Goal: Information Seeking & Learning: Check status

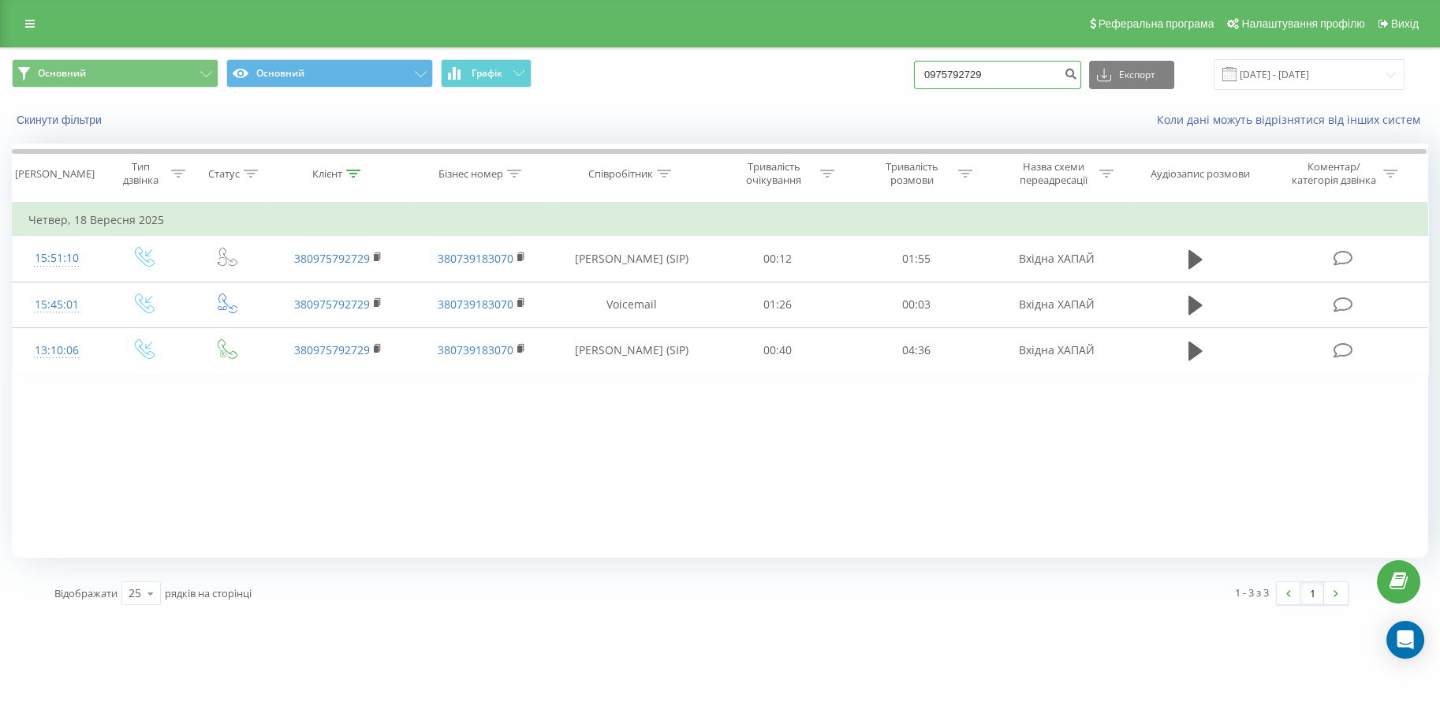
drag, startPoint x: 1034, startPoint y: 77, endPoint x: 783, endPoint y: 77, distance: 250.8
click at [782, 77] on div "Основний Основний Графік 0975792729 Експорт .csv .xls .xlsx 18.06.2025 - 18.09.…" at bounding box center [720, 74] width 1416 height 31
paste input "63) 032-36-04"
click at [964, 80] on input "063) 032-36-04" at bounding box center [997, 75] width 167 height 28
type input "0630323604"
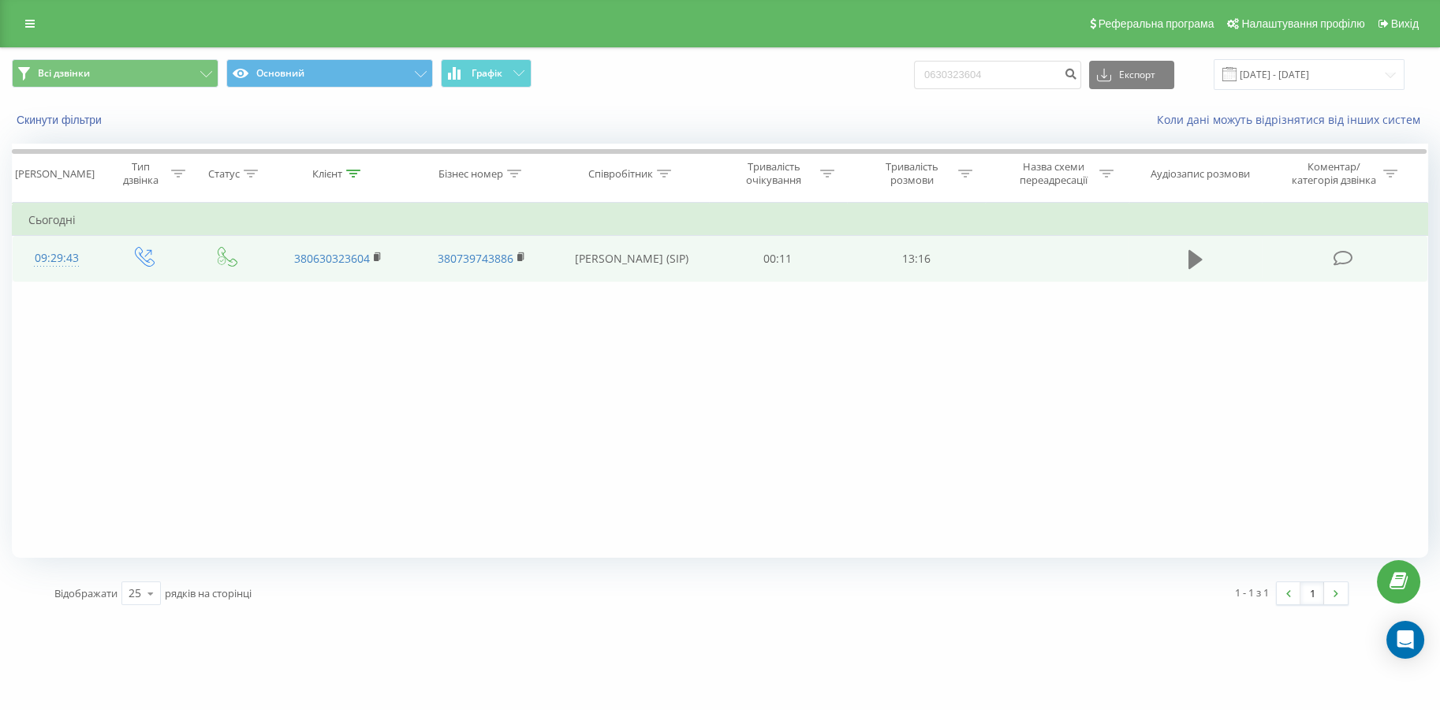
click at [1189, 264] on icon at bounding box center [1196, 259] width 14 height 19
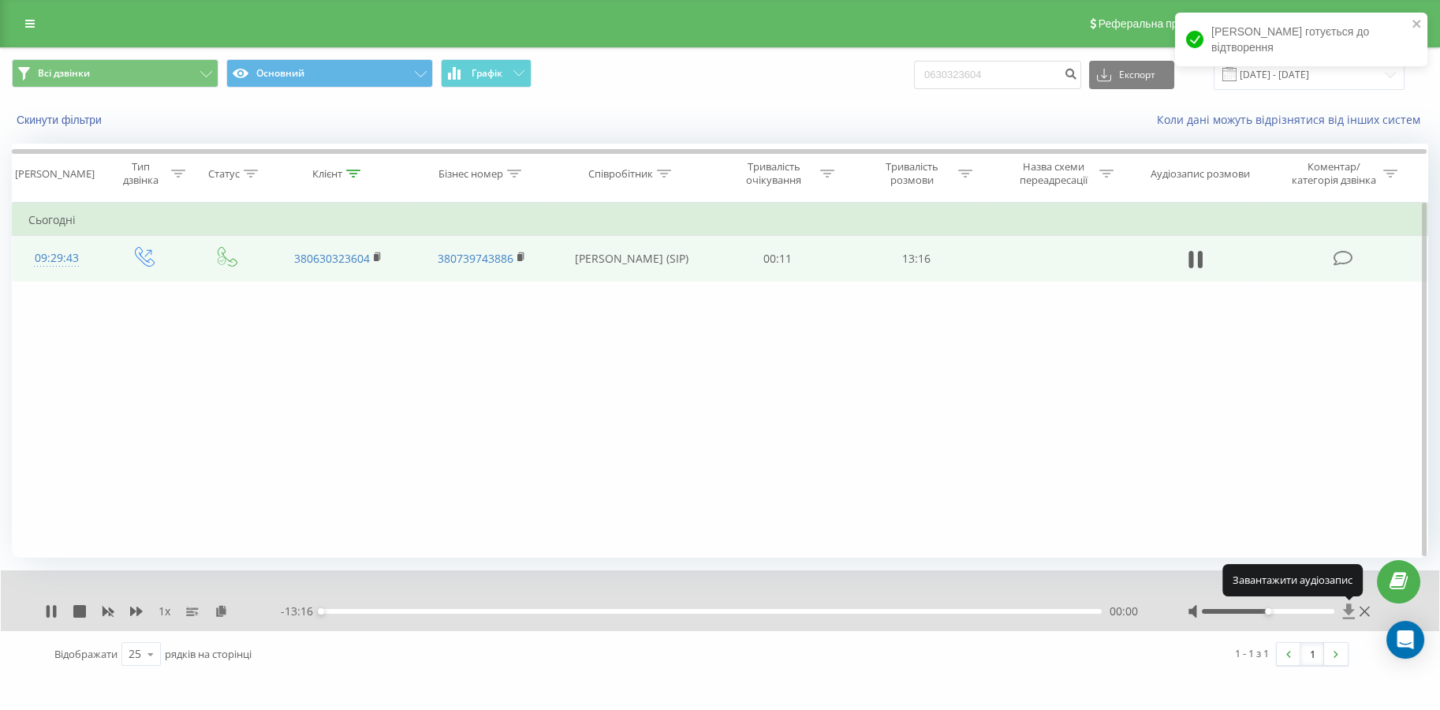
click at [1347, 612] on icon at bounding box center [1349, 610] width 12 height 15
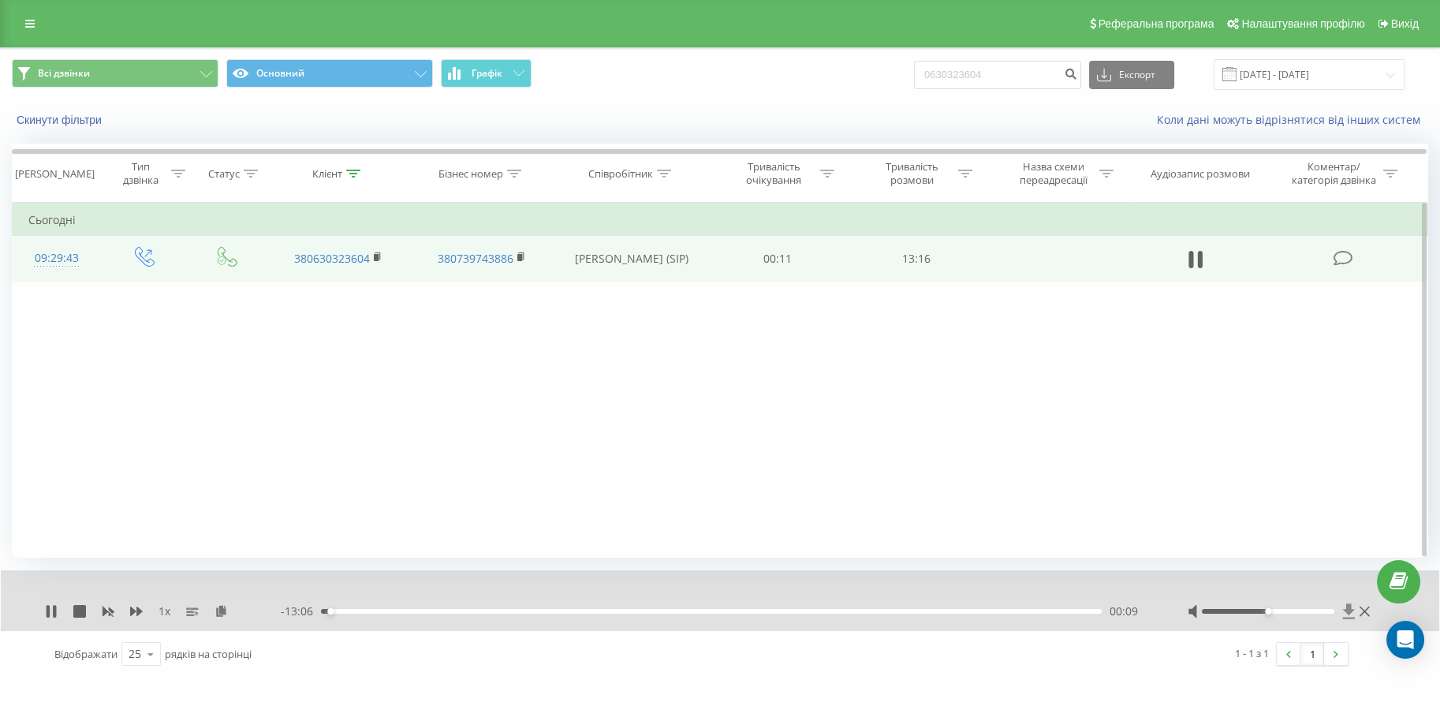
click at [1352, 613] on icon at bounding box center [1348, 611] width 13 height 16
click at [49, 617] on icon at bounding box center [51, 611] width 13 height 13
